Goal: Task Accomplishment & Management: Manage account settings

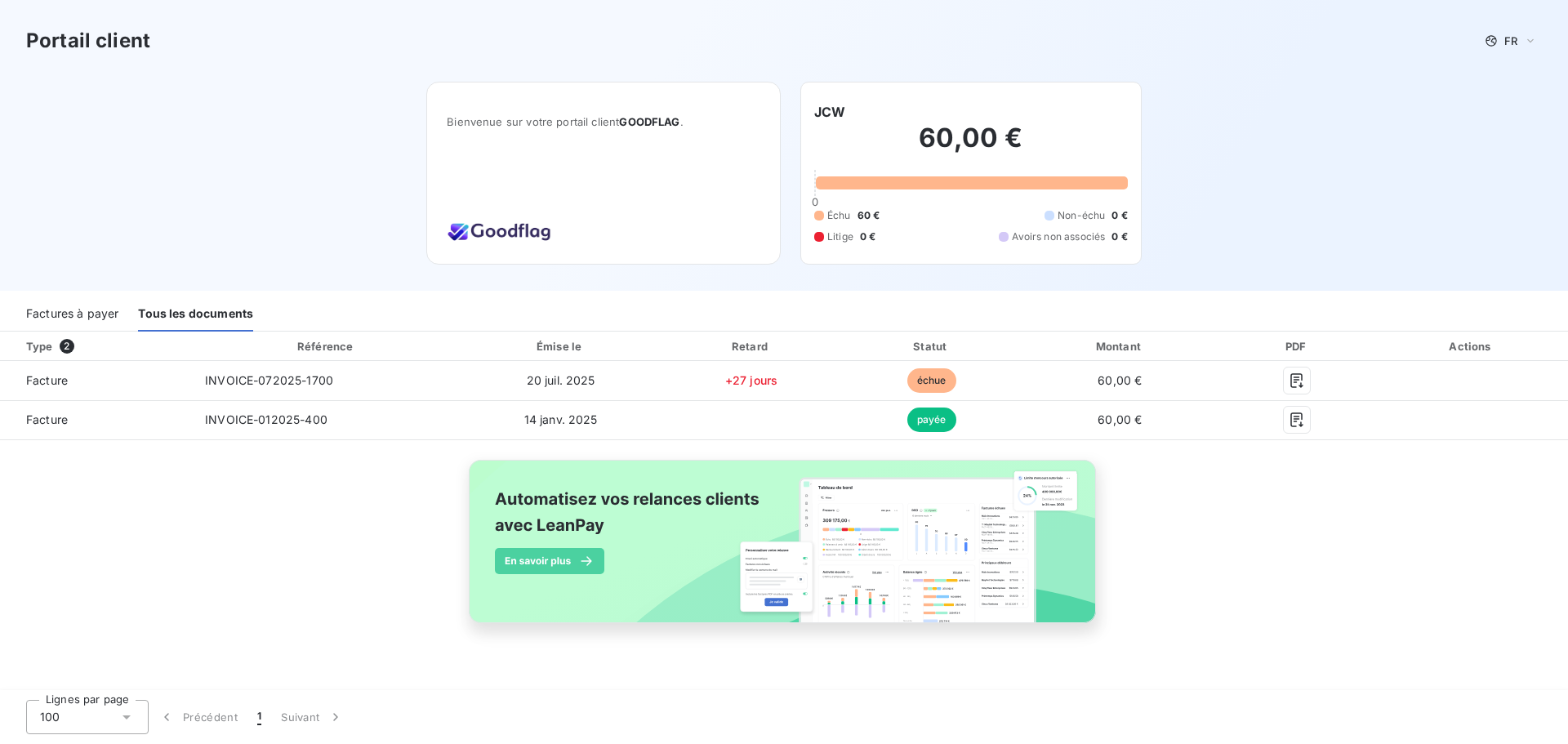
click at [878, 200] on div "60,00 € 0 Échu 60 € Non-échu 0 € Litige 0 € Avoirs non associés 0 €" at bounding box center [971, 182] width 314 height 122
click at [101, 42] on h3 "Portail client" at bounding box center [88, 40] width 124 height 29
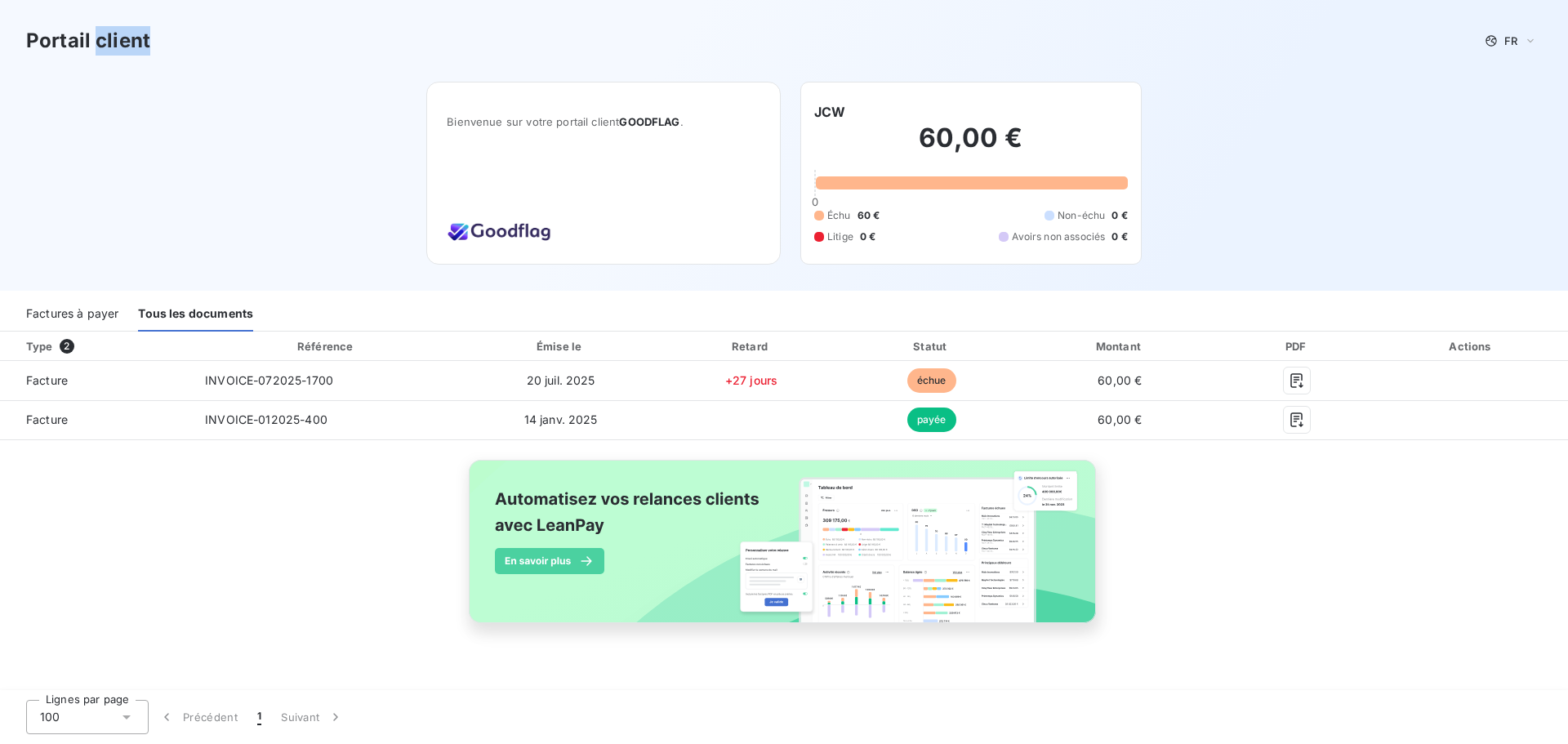
click at [101, 42] on h3 "Portail client" at bounding box center [88, 40] width 124 height 29
click at [118, 205] on div "Portail client FR Bienvenue sur votre portail client GOODFLAG . JCW 60,00 € 0 É…" at bounding box center [784, 145] width 1568 height 291
click at [649, 111] on div "Bienvenue sur votre portail client GOODFLAG ." at bounding box center [604, 146] width 314 height 88
click at [521, 236] on img at bounding box center [499, 230] width 105 height 29
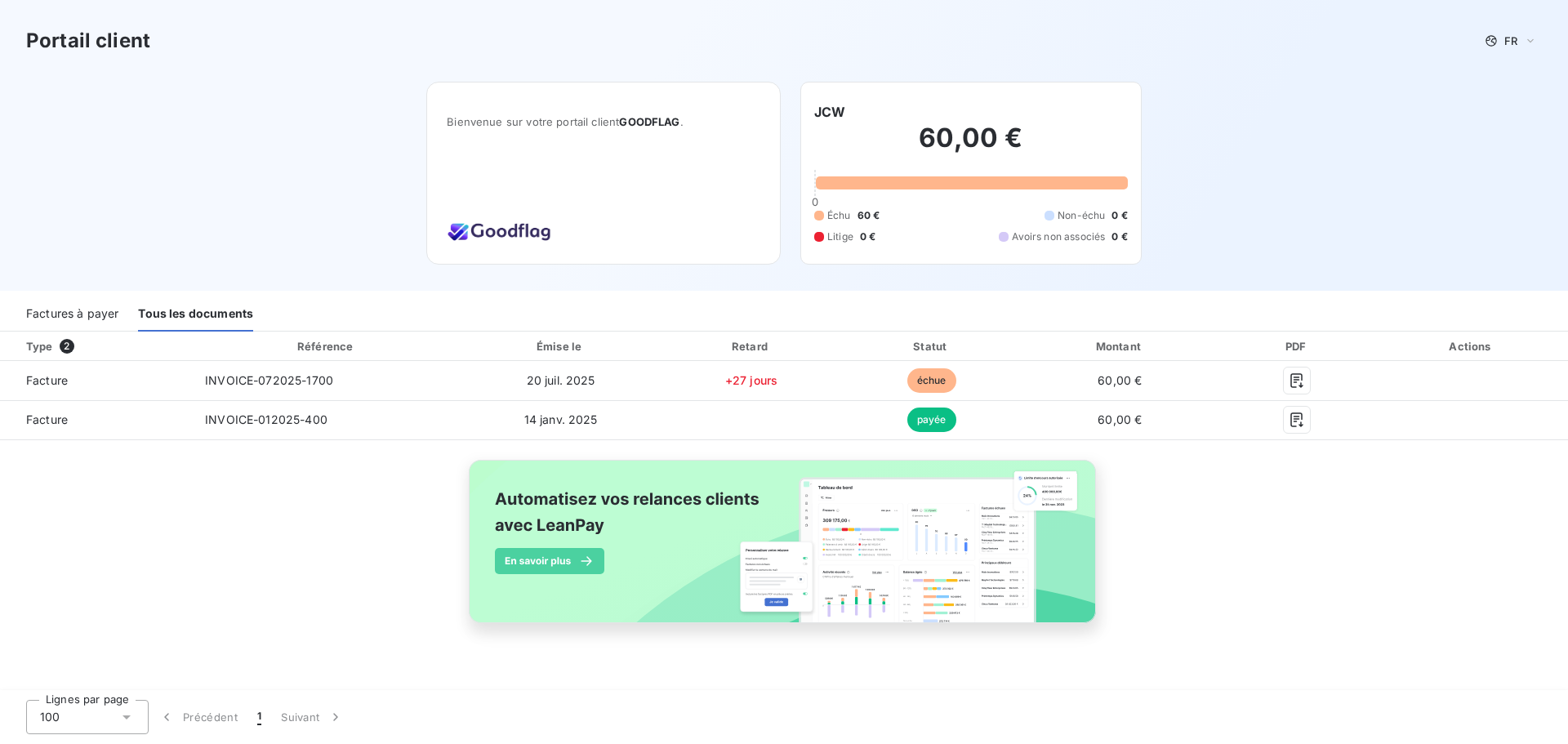
click at [521, 236] on img at bounding box center [499, 230] width 105 height 29
drag, startPoint x: 521, startPoint y: 236, endPoint x: 546, endPoint y: 224, distance: 27.7
click at [546, 224] on img at bounding box center [499, 230] width 105 height 29
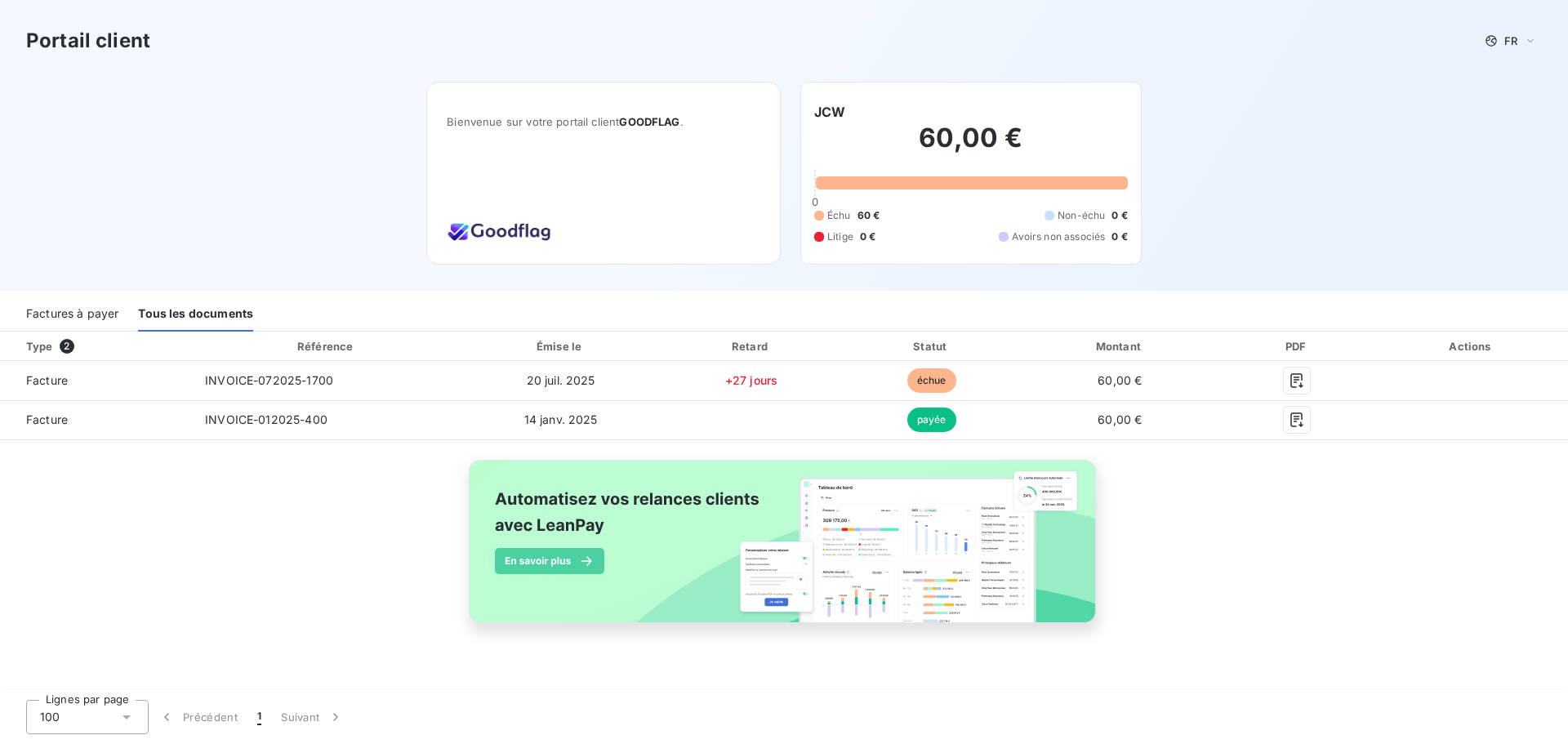
click at [1003, 163] on h2 "60,00 €" at bounding box center [971, 146] width 314 height 49
click at [55, 314] on div "Factures à payer" at bounding box center [72, 314] width 93 height 35
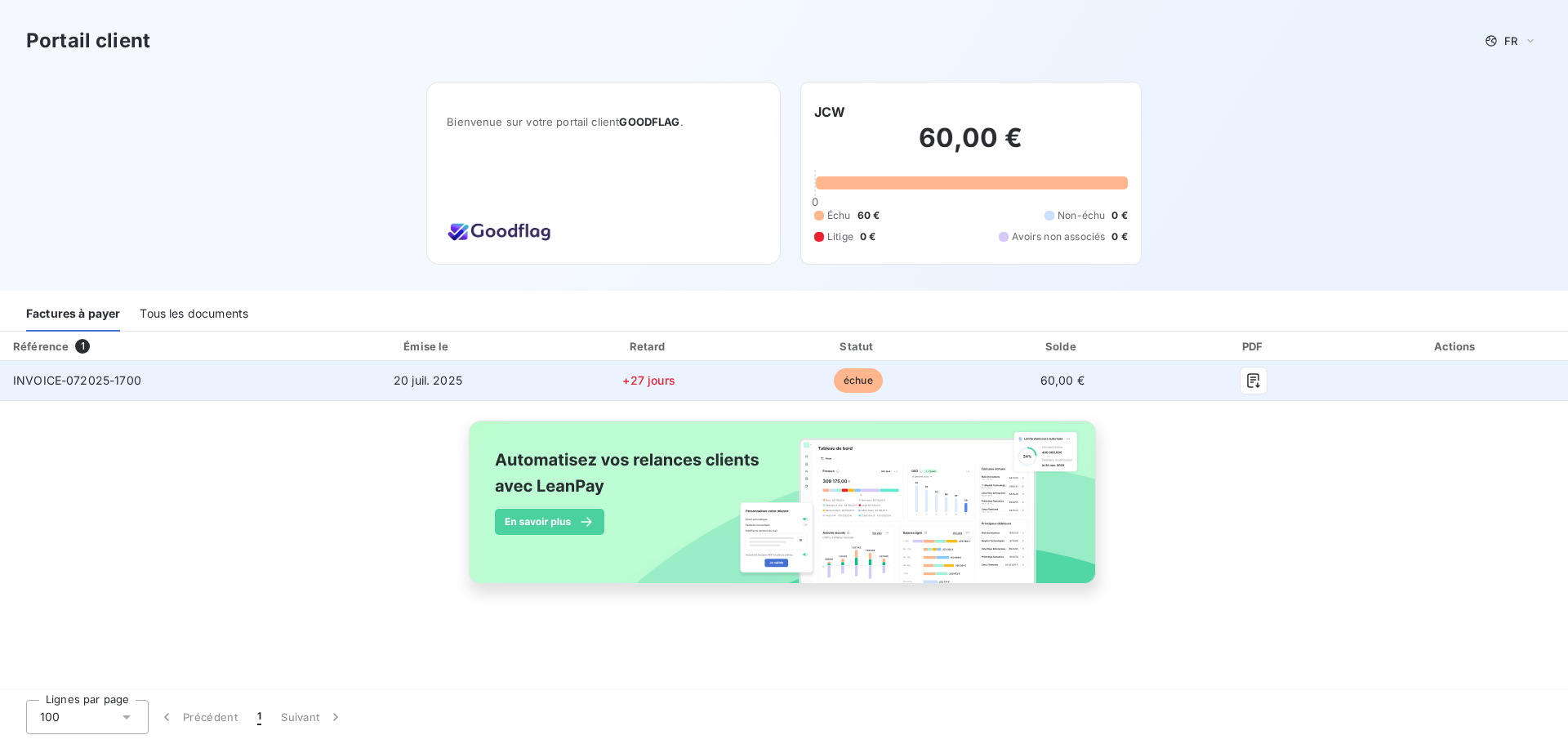
click at [1456, 383] on td at bounding box center [1455, 380] width 223 height 39
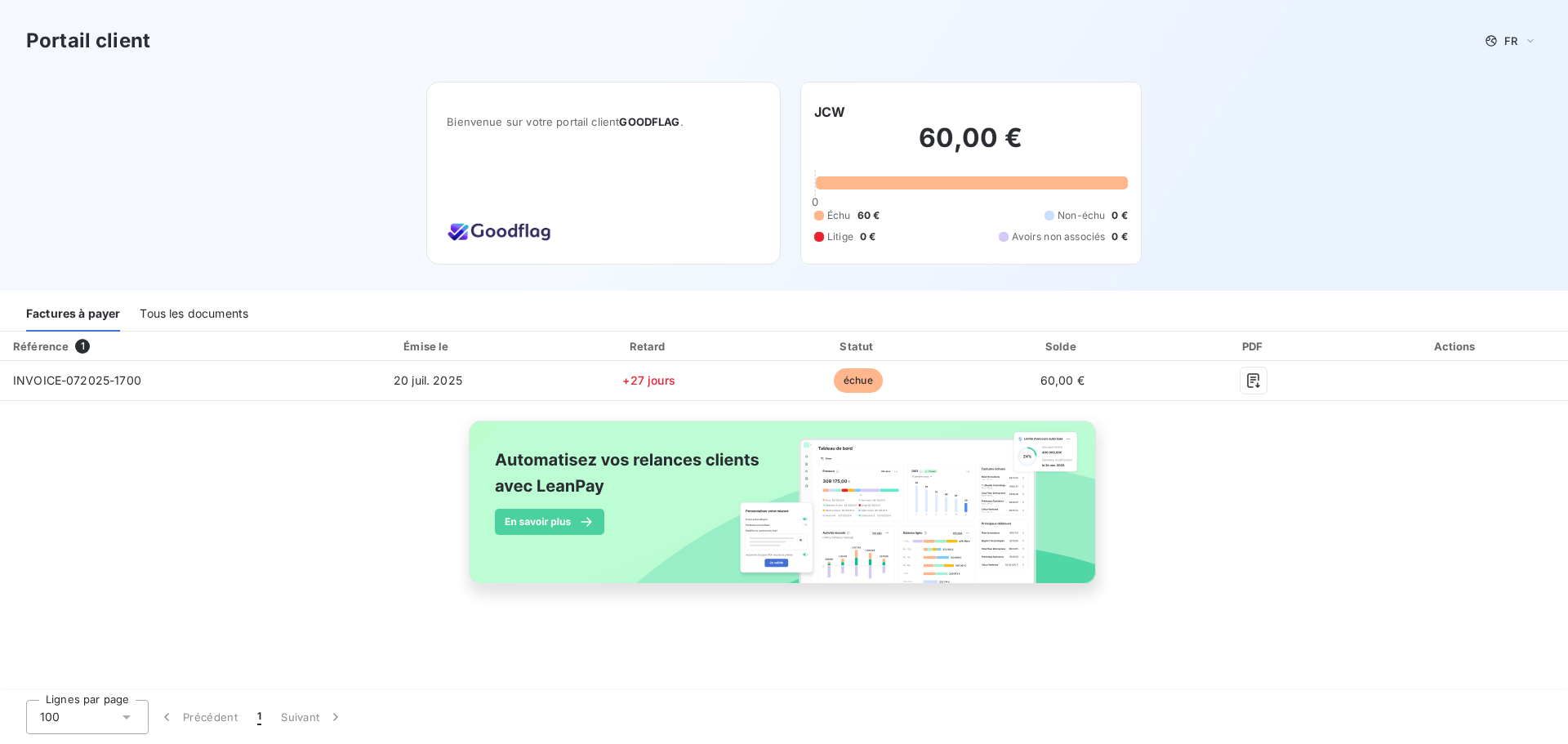
click at [1453, 350] on div "Actions" at bounding box center [1456, 346] width 217 height 16
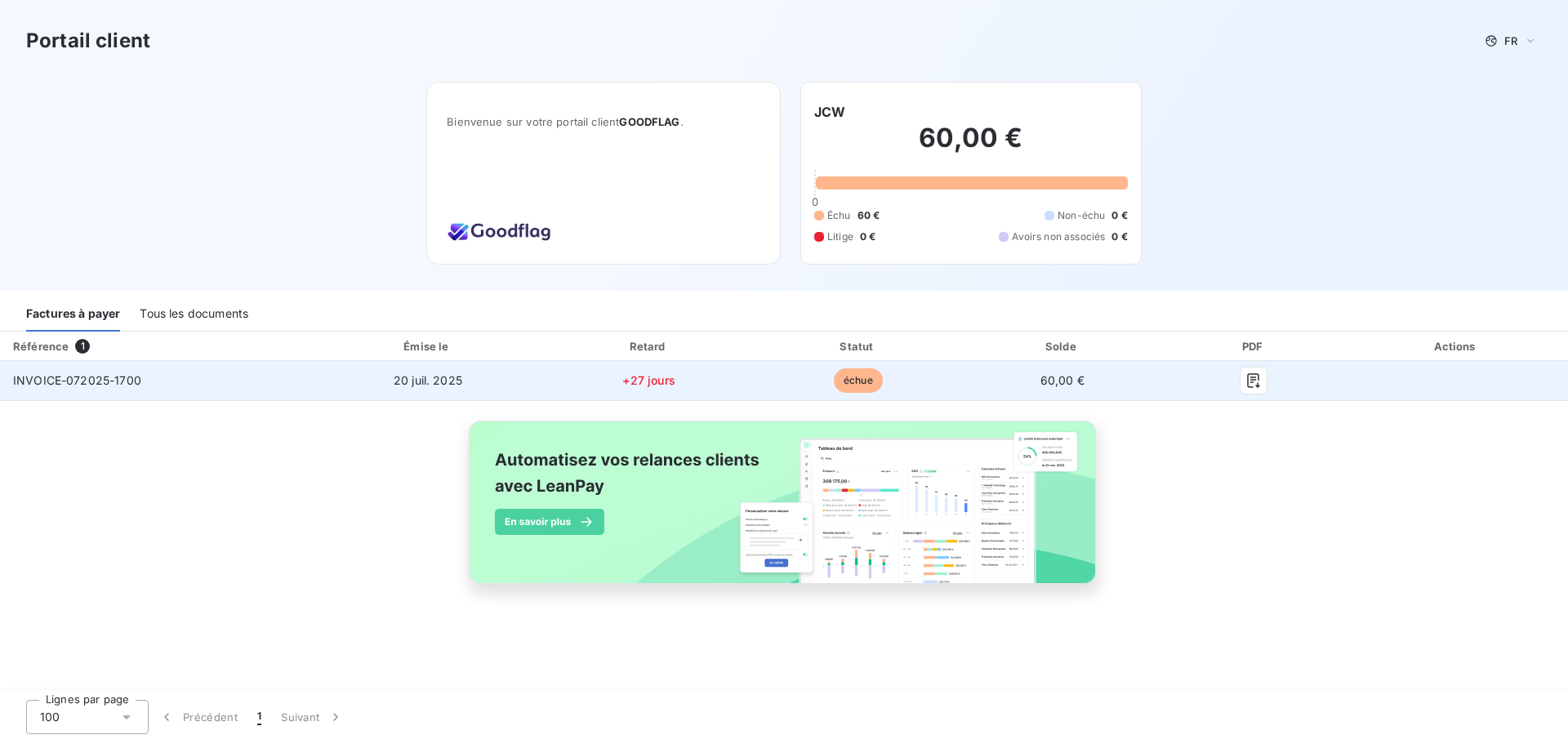
click at [668, 377] on span "+27 jours" at bounding box center [649, 379] width 52 height 14
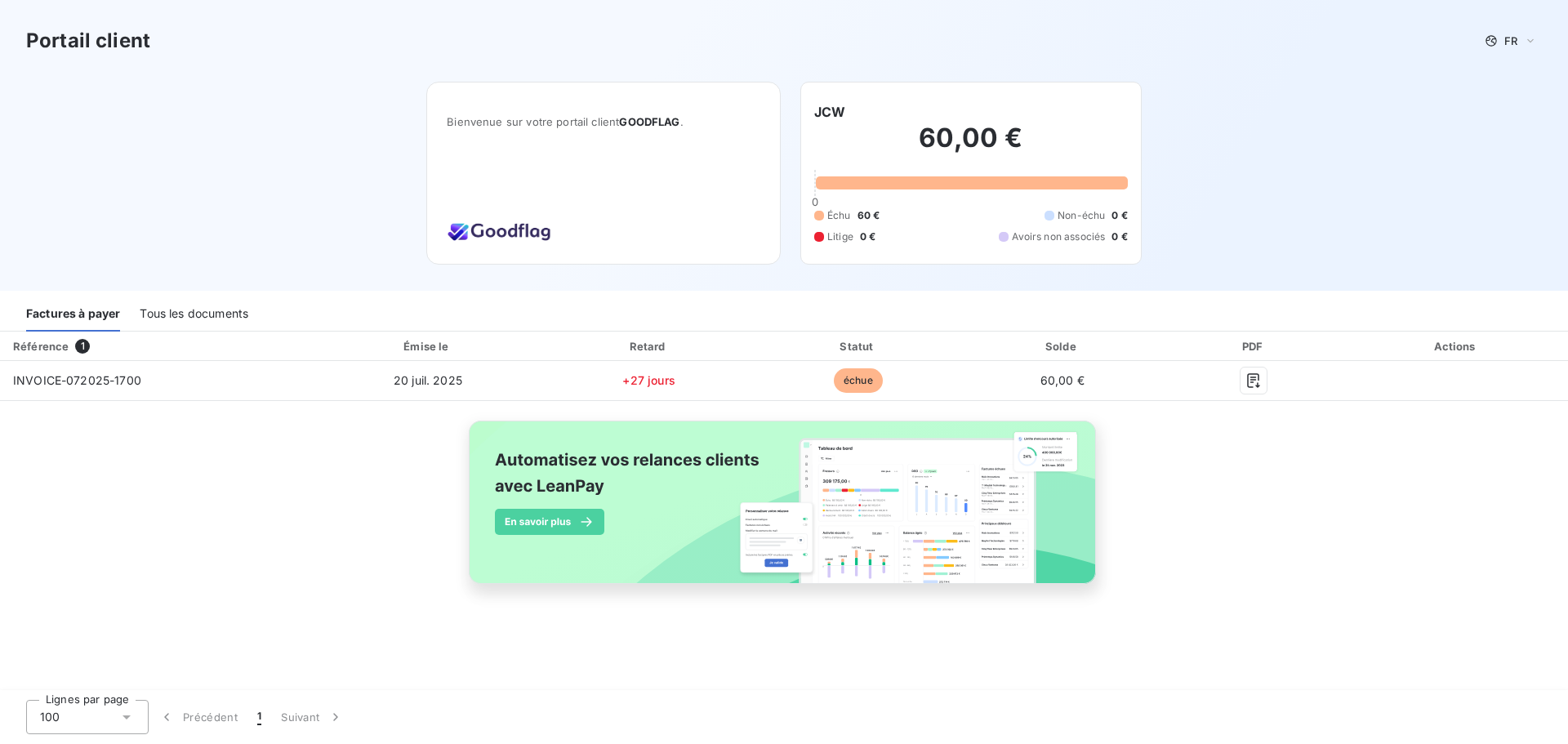
click at [180, 311] on div "Tous les documents" at bounding box center [193, 314] width 108 height 35
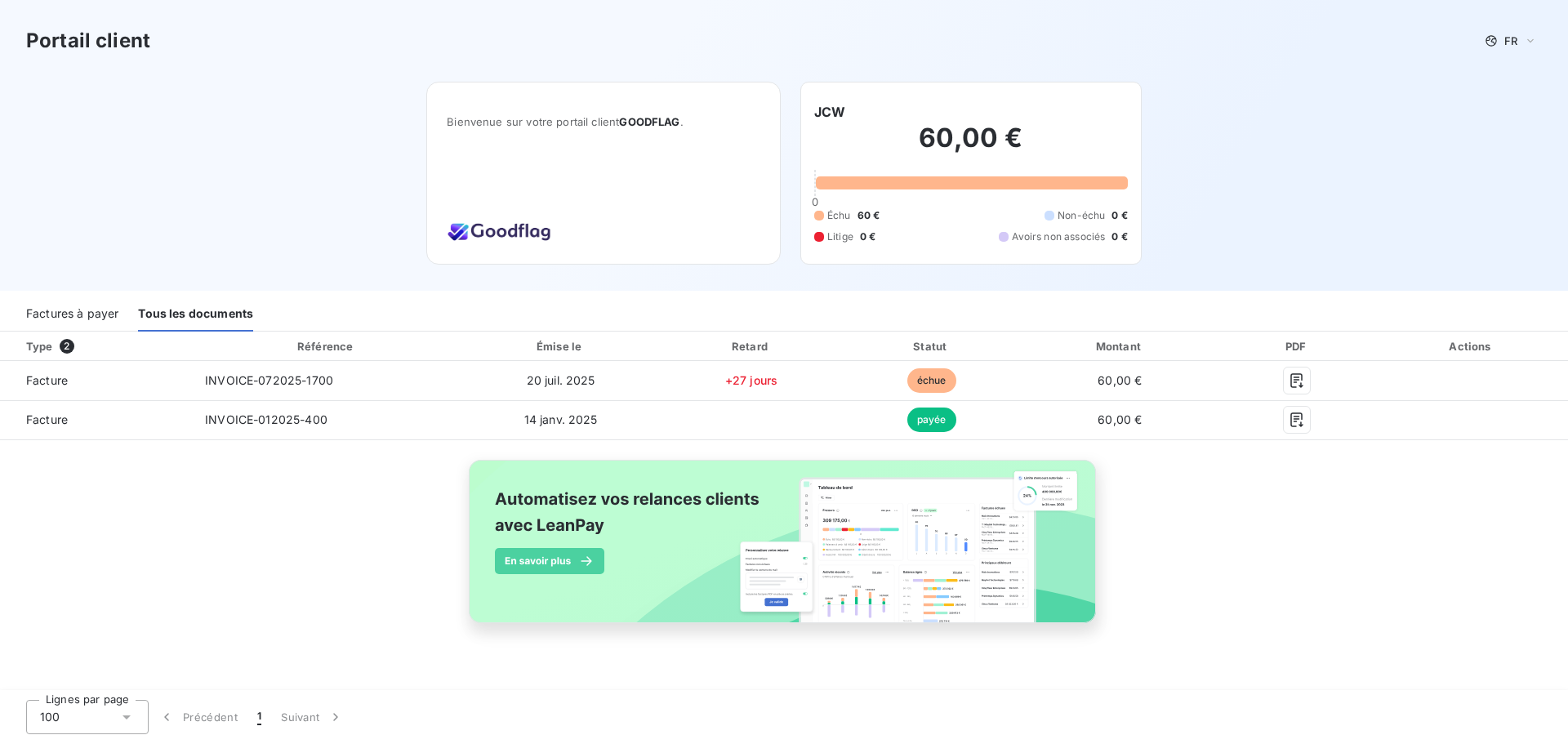
click at [62, 308] on div "Factures à payer" at bounding box center [72, 314] width 93 height 35
